Goal: Task Accomplishment & Management: Complete application form

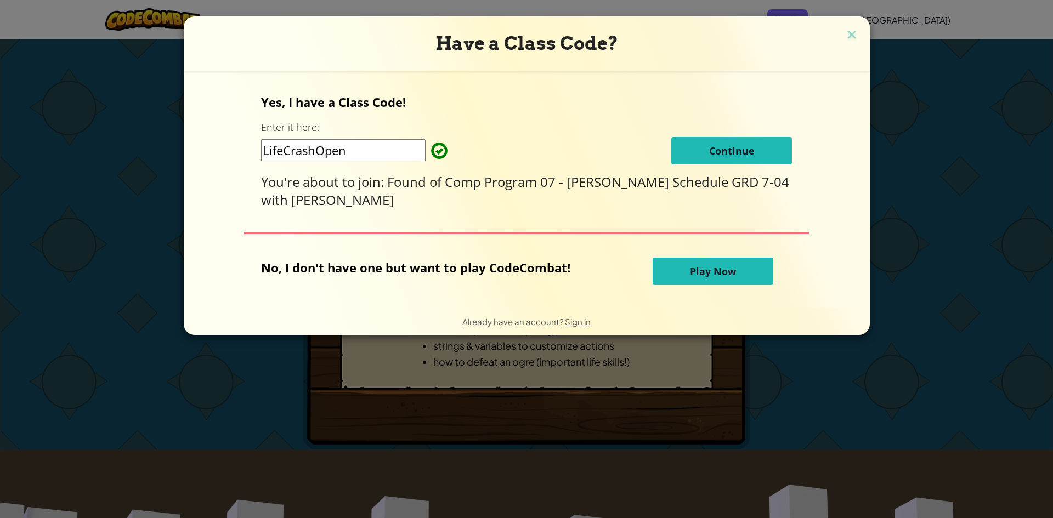
click at [738, 138] on button "Continue" at bounding box center [731, 150] width 121 height 27
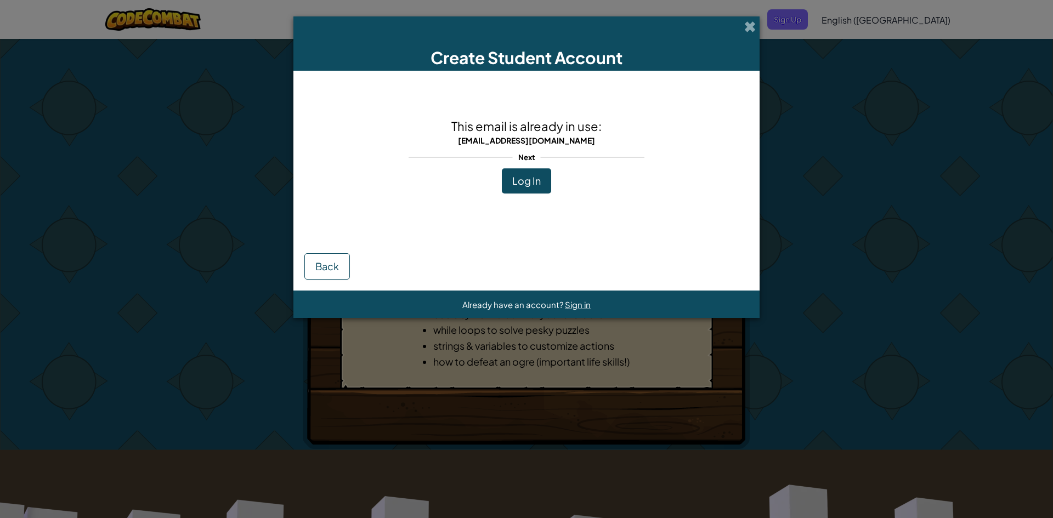
click at [543, 192] on button "Log In" at bounding box center [526, 180] width 49 height 25
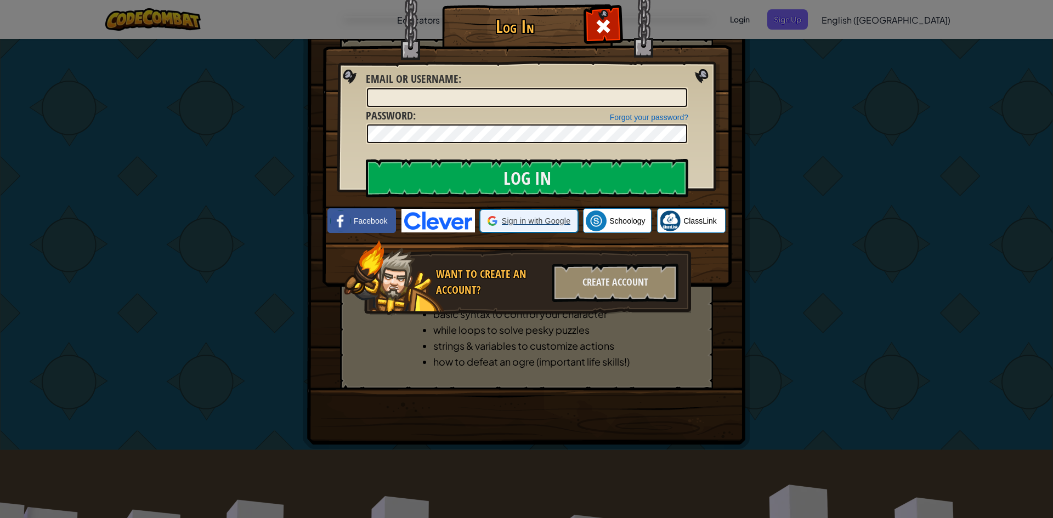
click at [493, 220] on icon at bounding box center [494, 222] width 5 height 4
